Goal: Book appointment/travel/reservation

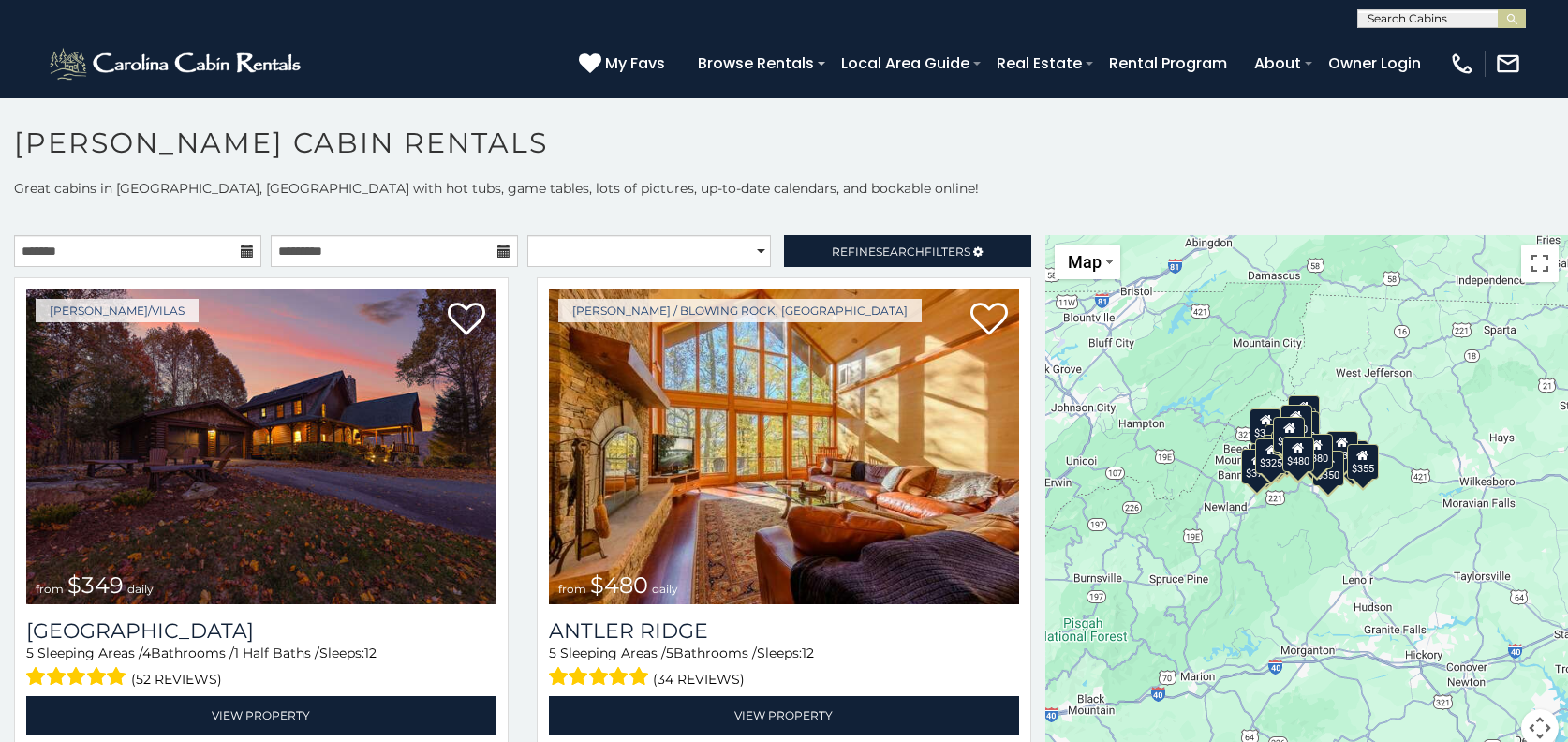
drag, startPoint x: 1407, startPoint y: 496, endPoint x: 1316, endPoint y: 463, distance: 96.8
click at [1316, 463] on div "$380" at bounding box center [1317, 451] width 32 height 36
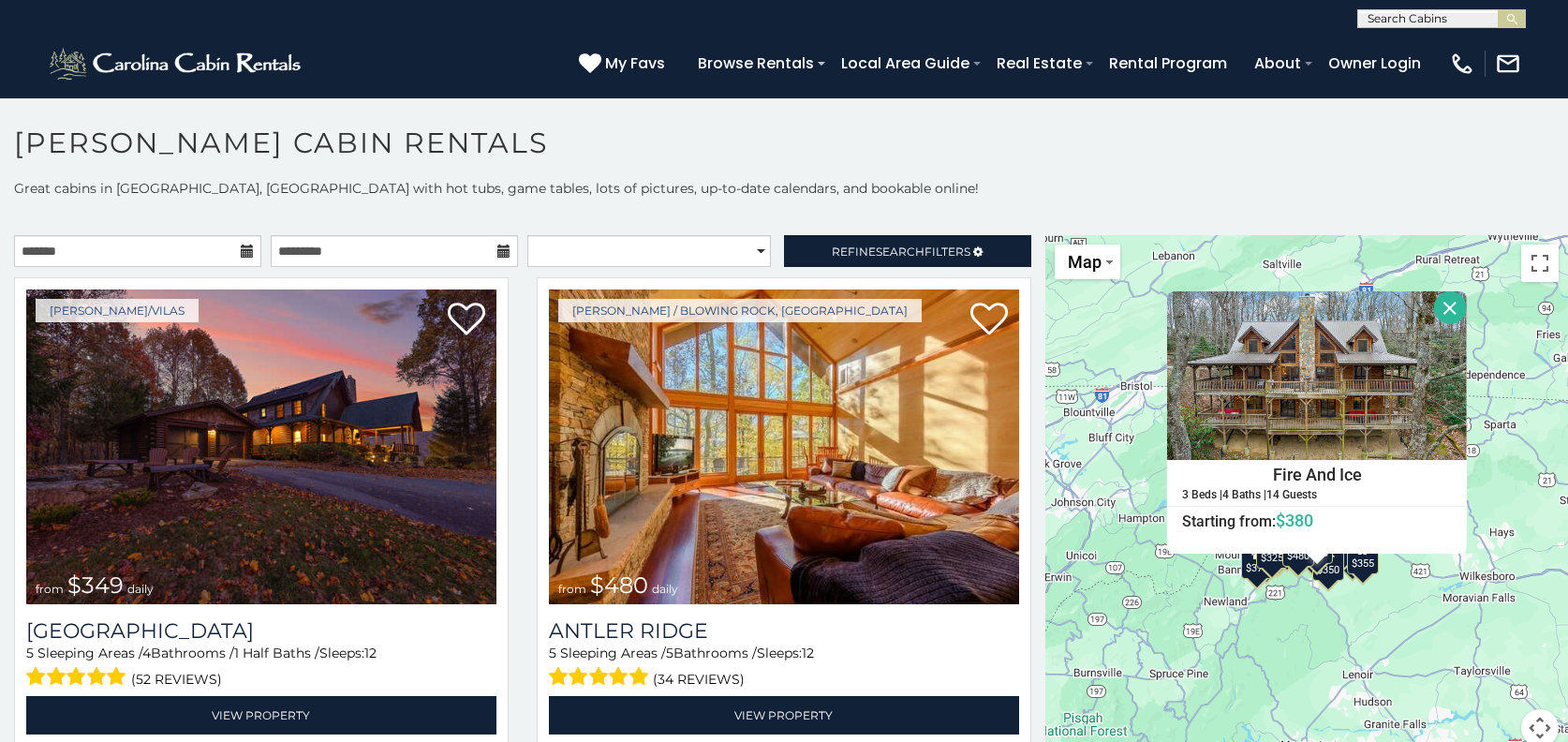
click at [1272, 639] on div "$349 $480 $525 $315 $355 $635 $675 $930 $400 $451 $330 $400 $485 $460 $395 $695…" at bounding box center [1306, 502] width 523 height 534
click at [1440, 306] on button "Close" at bounding box center [1450, 308] width 33 height 33
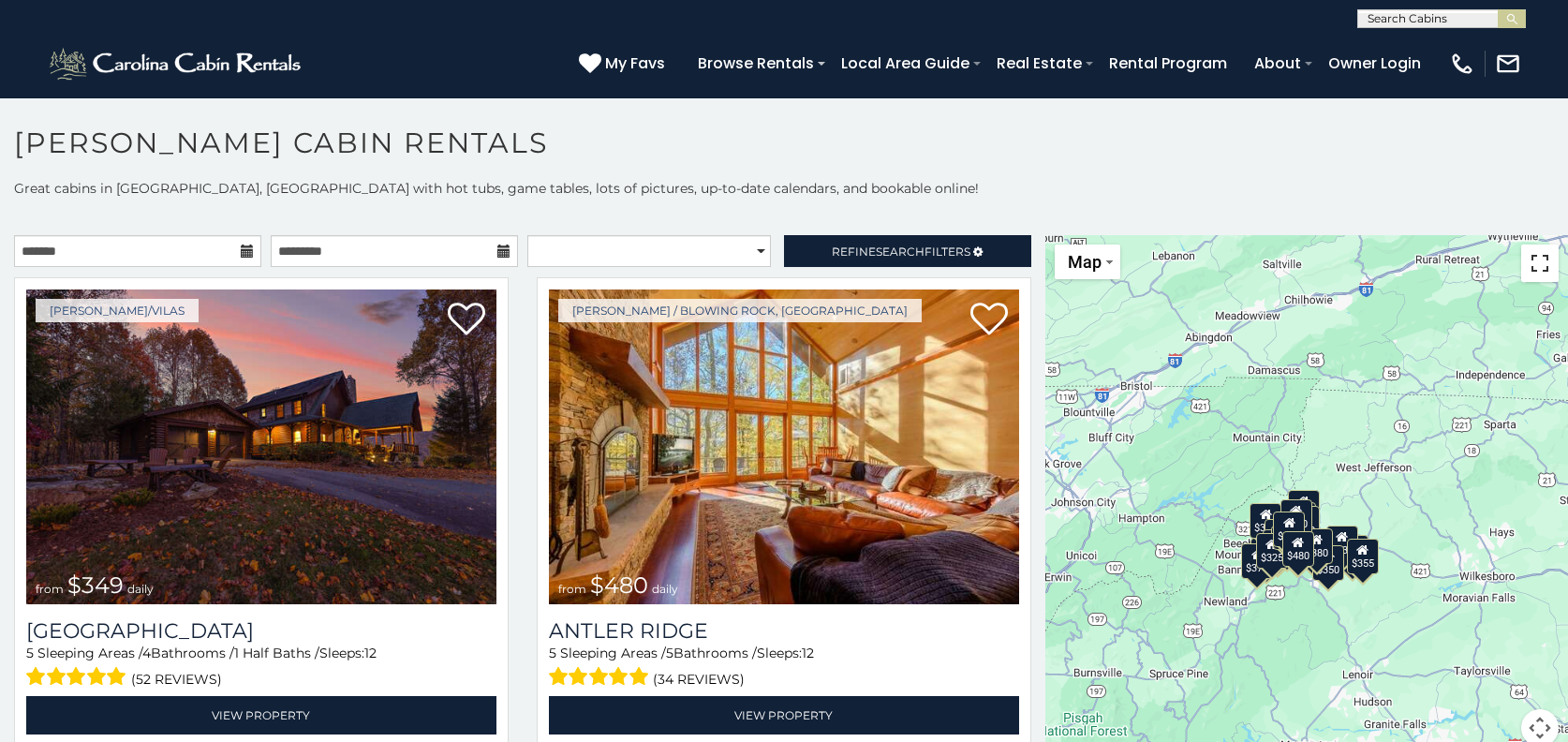
click at [1531, 275] on button "Toggle fullscreen view" at bounding box center [1539, 263] width 37 height 37
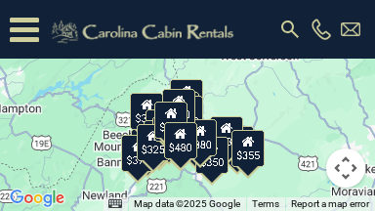
drag, startPoint x: 216, startPoint y: 126, endPoint x: 221, endPoint y: 92, distance: 34.5
click at [221, 92] on div "$349 $480 $525 $315 $355 $635 $675 $930 $400 $451 $330 $400 $485 $460 $395 $695…" at bounding box center [187, 105] width 375 height 211
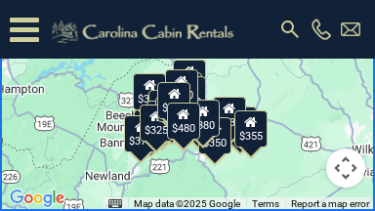
click at [248, 80] on div "$349 $480 $525 $315 $355 $635 $675 $930 $400 $451 $330 $400 $485 $460 $395 $695…" at bounding box center [187, 105] width 375 height 211
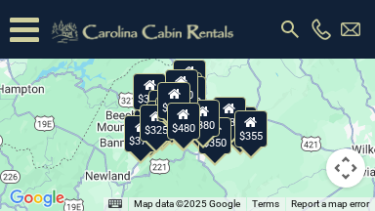
click at [60, 35] on button "Map" at bounding box center [44, 28] width 68 height 36
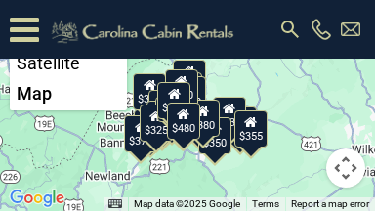
click at [223, 2] on div "$349 $480 $525 $315 $355 $635 $675 $930 $400 $451 $330 $400 $485 $460 $395 $695…" at bounding box center [187, 105] width 375 height 211
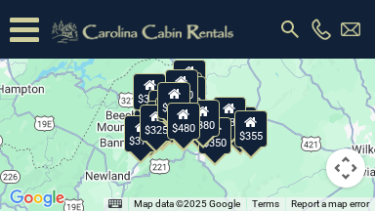
click at [313, 32] on div "$349 $480 $525 $315 $355 $635 $675 $930 $400 $451 $330 $400 $485 $460 $395 $695…" at bounding box center [187, 105] width 375 height 211
click at [162, 205] on span "Map data ©2025 Google" at bounding box center [187, 203] width 106 height 11
